Goal: Task Accomplishment & Management: Complete application form

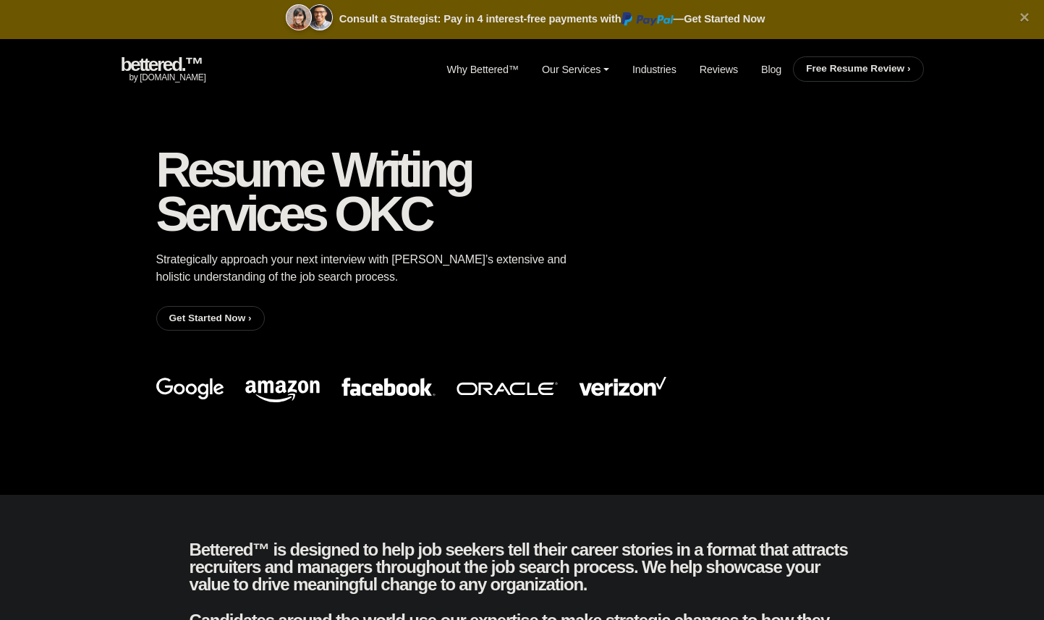
click at [833, 72] on link "Free Resume Review ›" at bounding box center [858, 68] width 104 height 11
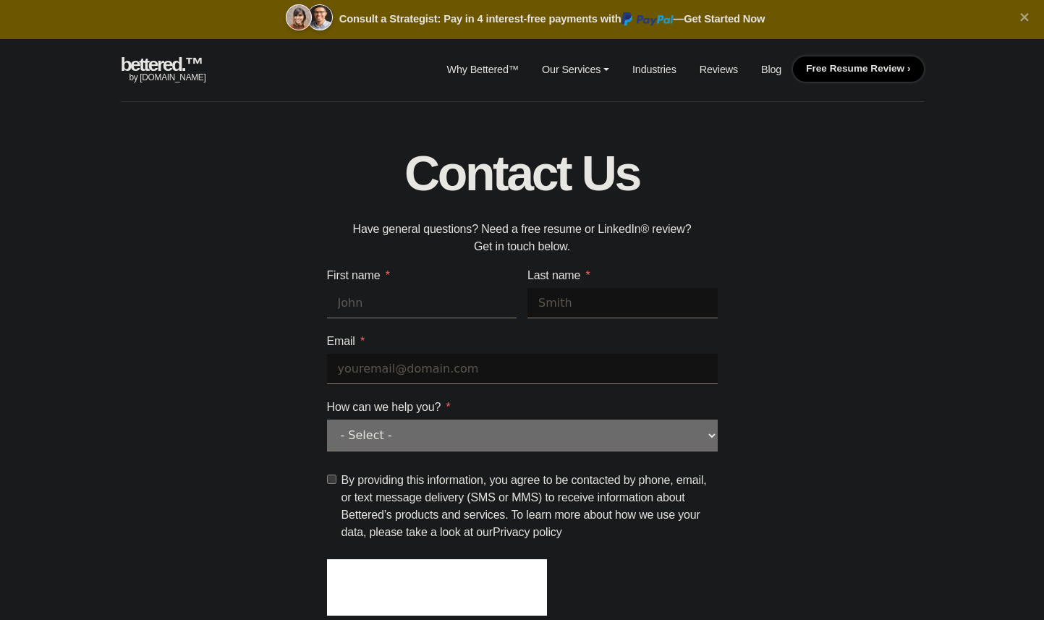
click at [441, 305] on input "First name" at bounding box center [422, 303] width 190 height 30
type input "Mary"
type input "Arshad"
click at [355, 363] on input "Email" at bounding box center [522, 369] width 391 height 30
type input "marshad@my.okcu.edu"
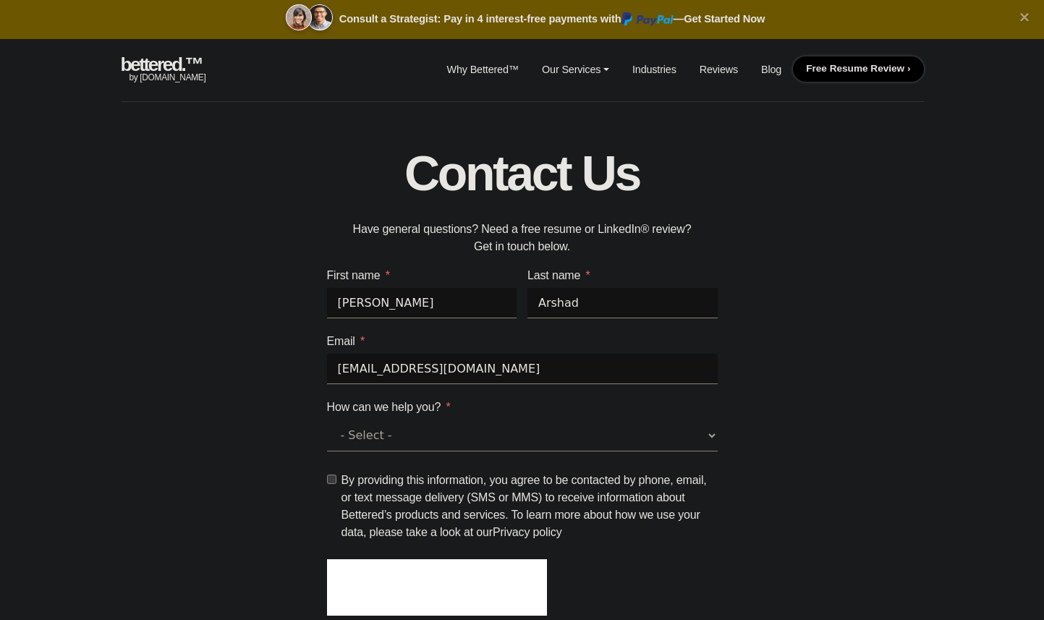
click at [381, 432] on select "- Select - General question Free resume and LinkedIn® review" at bounding box center [522, 436] width 391 height 32
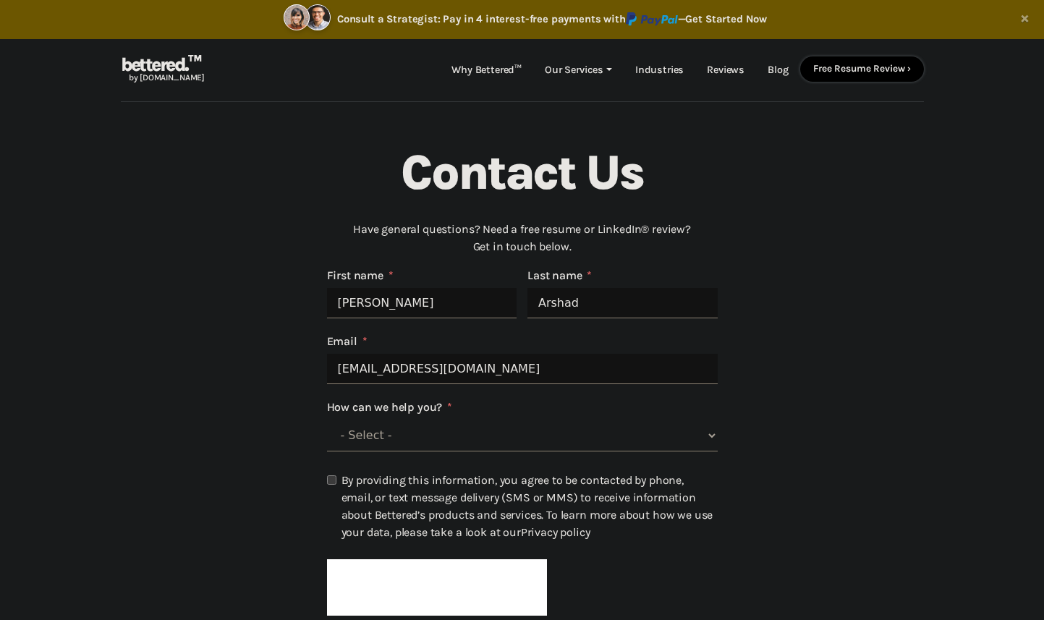
select select "Free resume and LinkedIn® review"
click at [327, 420] on select "- Select - General question Free resume and LinkedIn® review" at bounding box center [522, 436] width 391 height 32
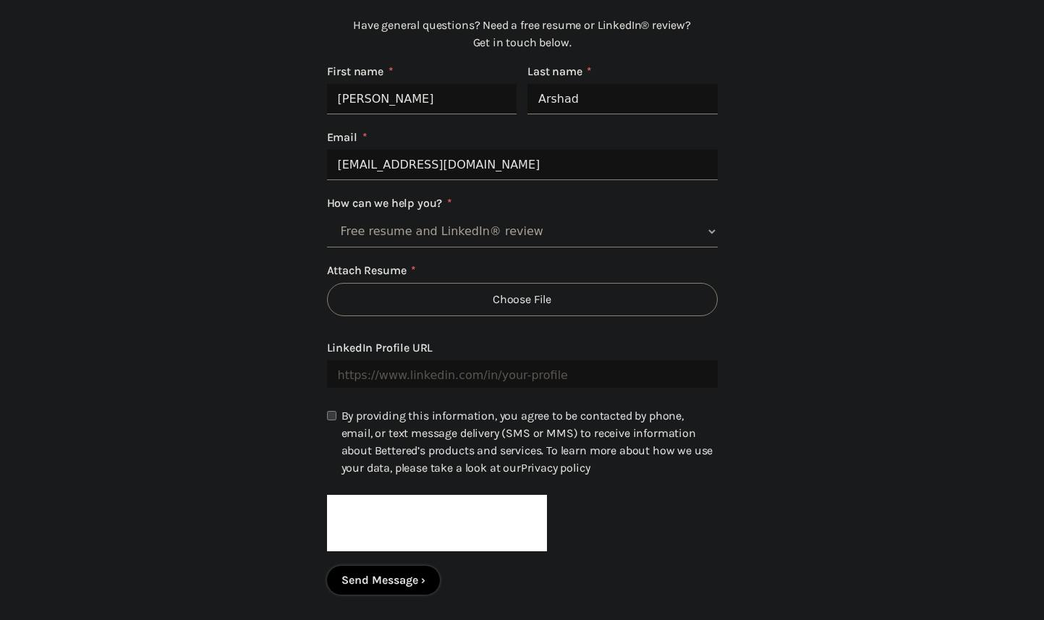
scroll to position [250, 0]
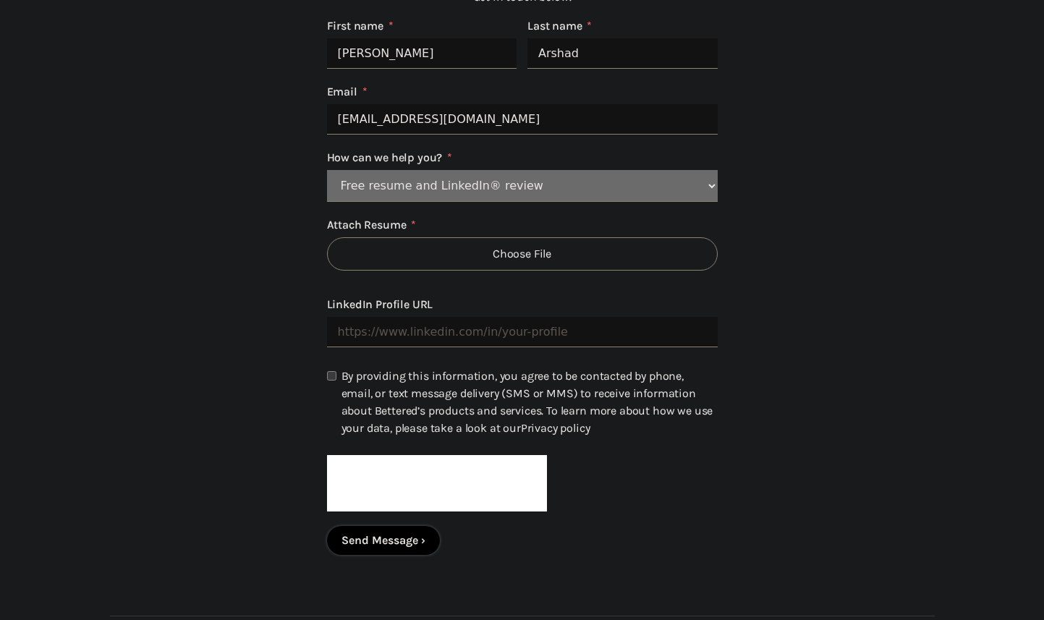
click at [392, 255] on span "Choose File" at bounding box center [522, 253] width 391 height 33
click at [328, 271] on input "Choose File" at bounding box center [327, 271] width 1 height 1
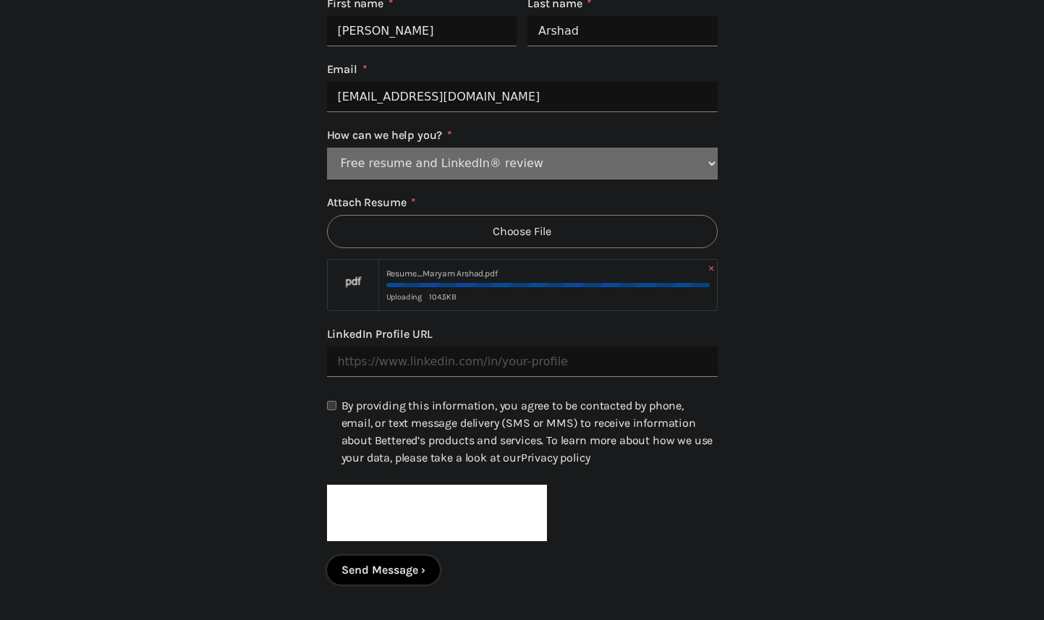
scroll to position [282, 0]
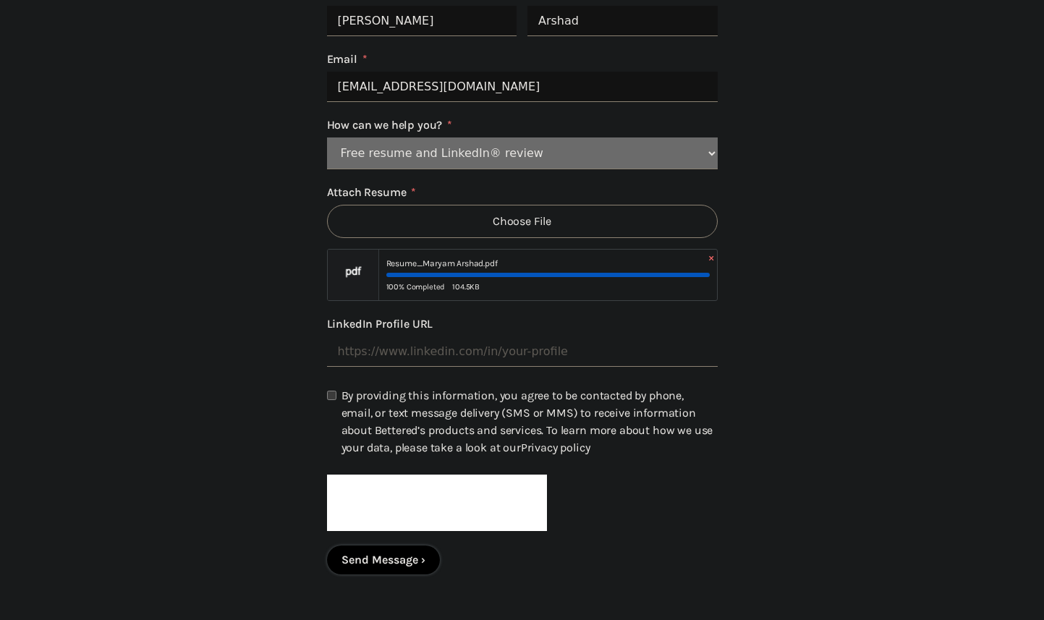
click at [427, 344] on input "LinkedIn Profile URL" at bounding box center [522, 351] width 391 height 30
paste input "https://www.linkedin.com/in/maryam-arshad-profile/"
type input "https://www.linkedin.com/in/maryam-arshad-profile/"
click at [332, 391] on input "By providing this information, you agree to be contacted by phone, email, or te…" at bounding box center [331, 395] width 9 height 9
checkbox input "true"
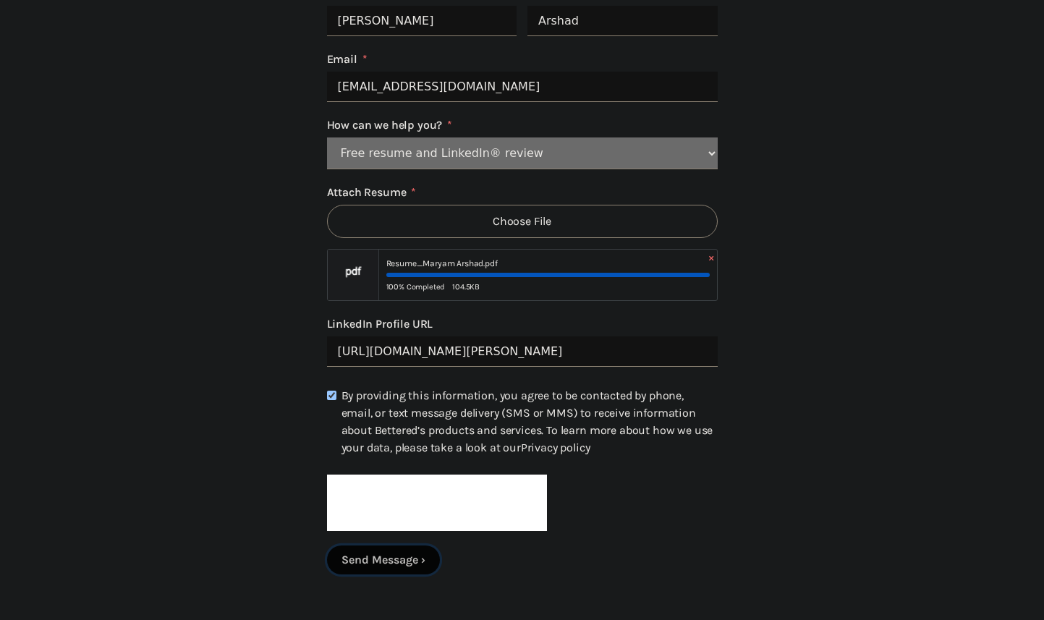
click at [383, 556] on button "Send Message" at bounding box center [383, 560] width 113 height 29
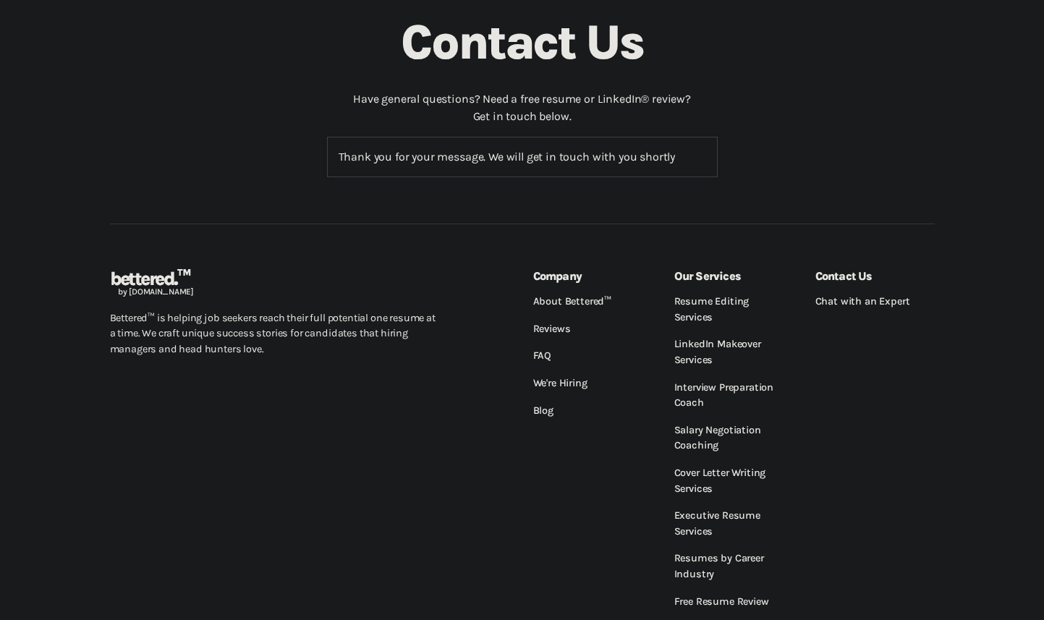
scroll to position [0, 0]
